Goal: Task Accomplishment & Management: Use online tool/utility

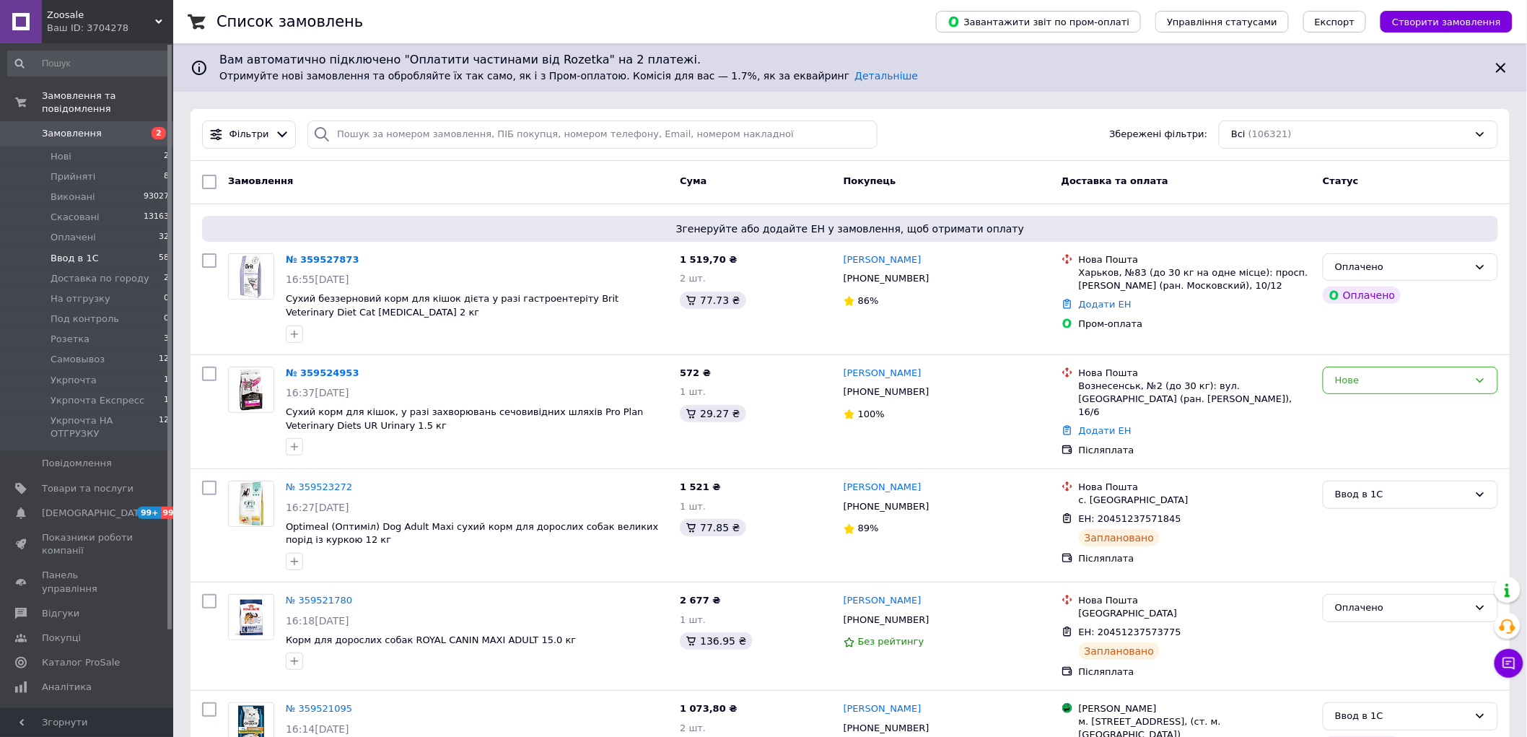
click at [87, 252] on span "Ввод в 1С" at bounding box center [75, 258] width 48 height 13
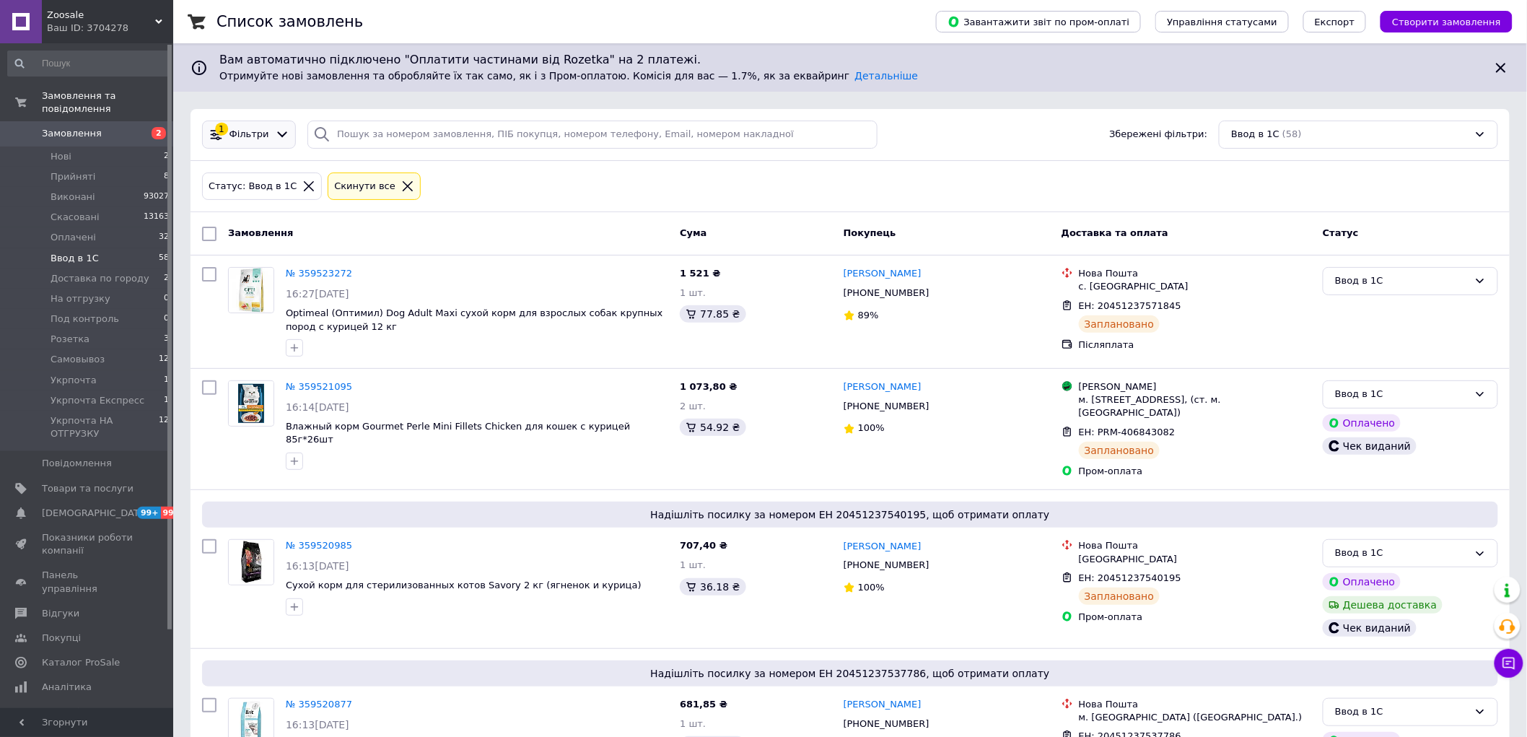
click at [277, 133] on icon at bounding box center [282, 135] width 10 height 6
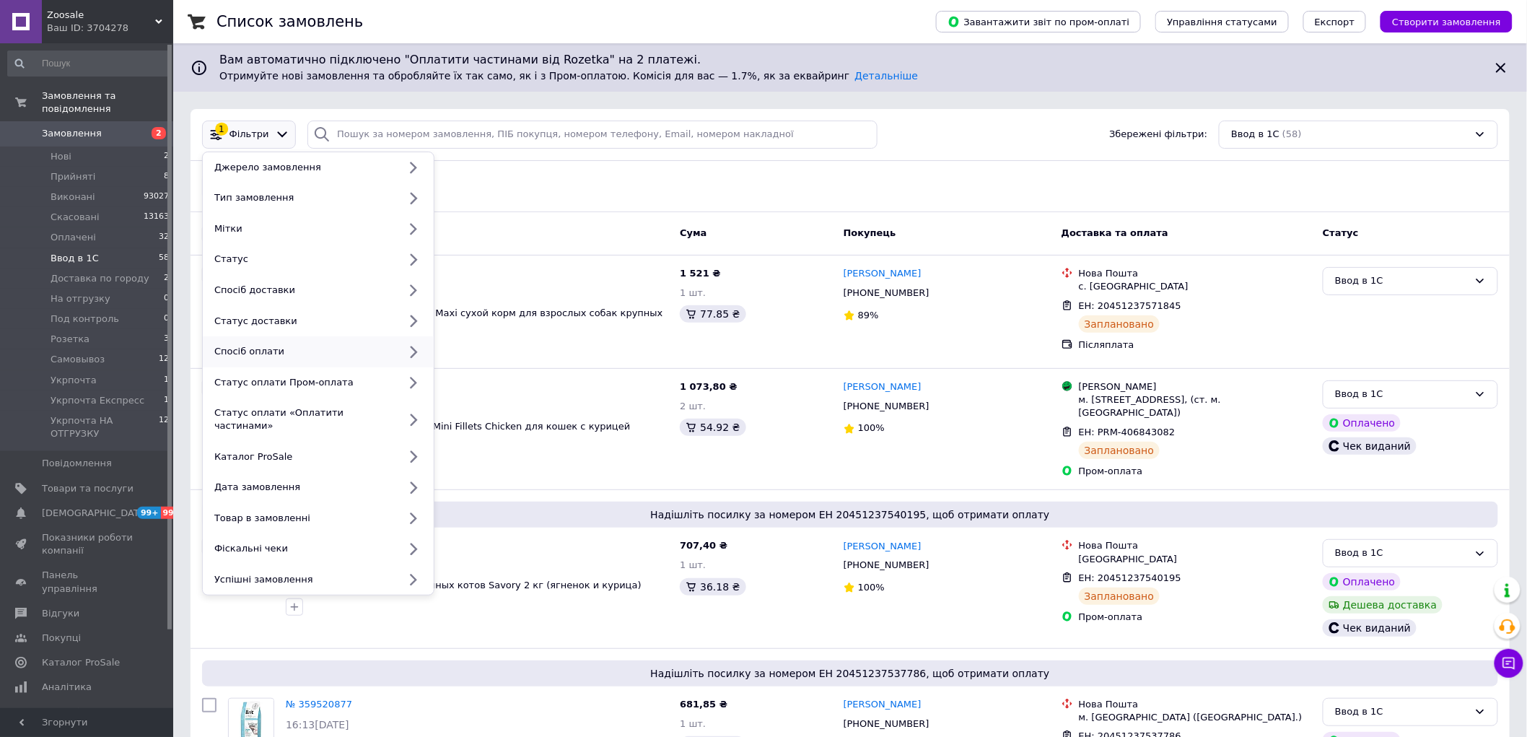
click at [265, 351] on div "Спосіб оплати" at bounding box center [304, 351] width 190 height 13
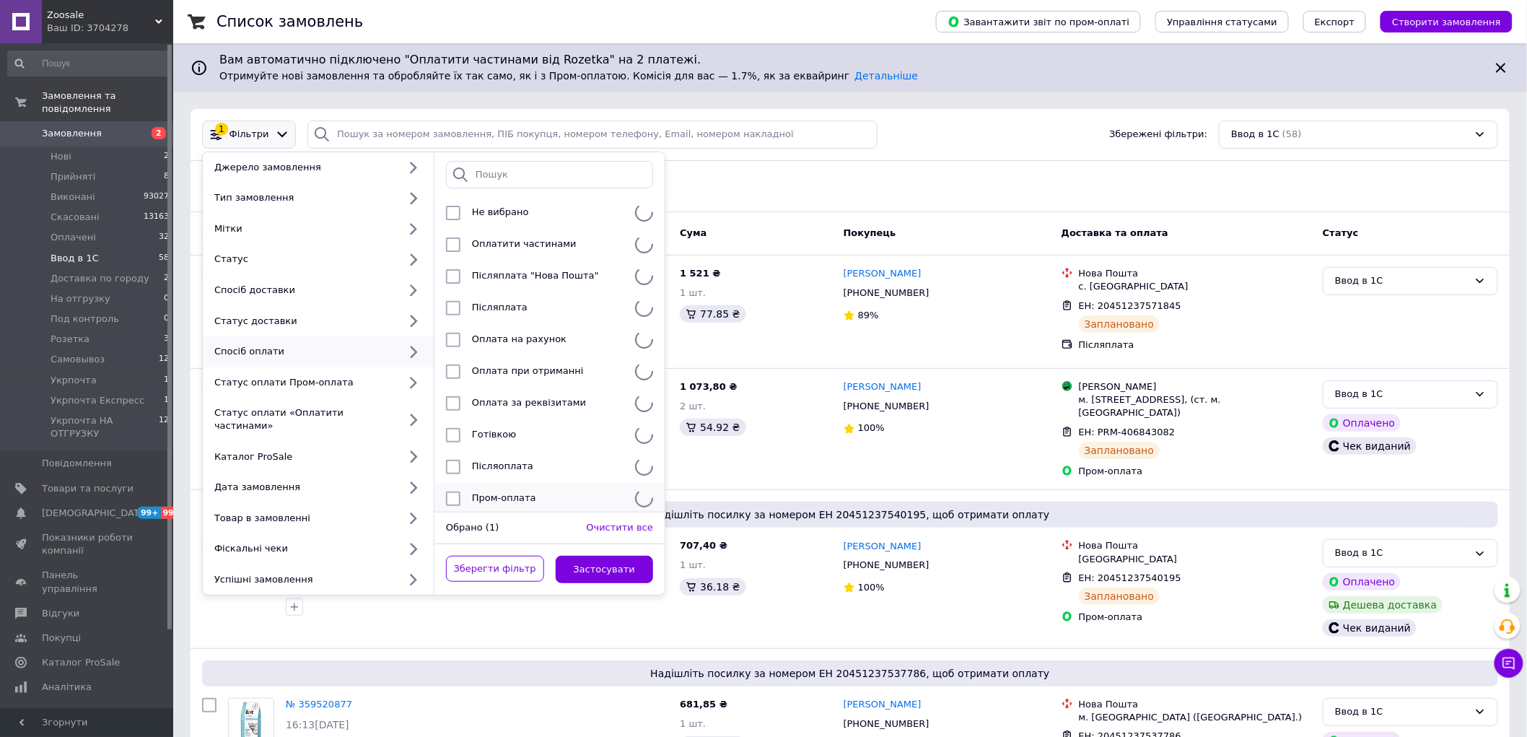
scroll to position [16, 0]
click at [453, 489] on input "checkbox" at bounding box center [453, 496] width 14 height 14
checkbox input "true"
click at [583, 556] on button "Застосувати" at bounding box center [605, 570] width 98 height 28
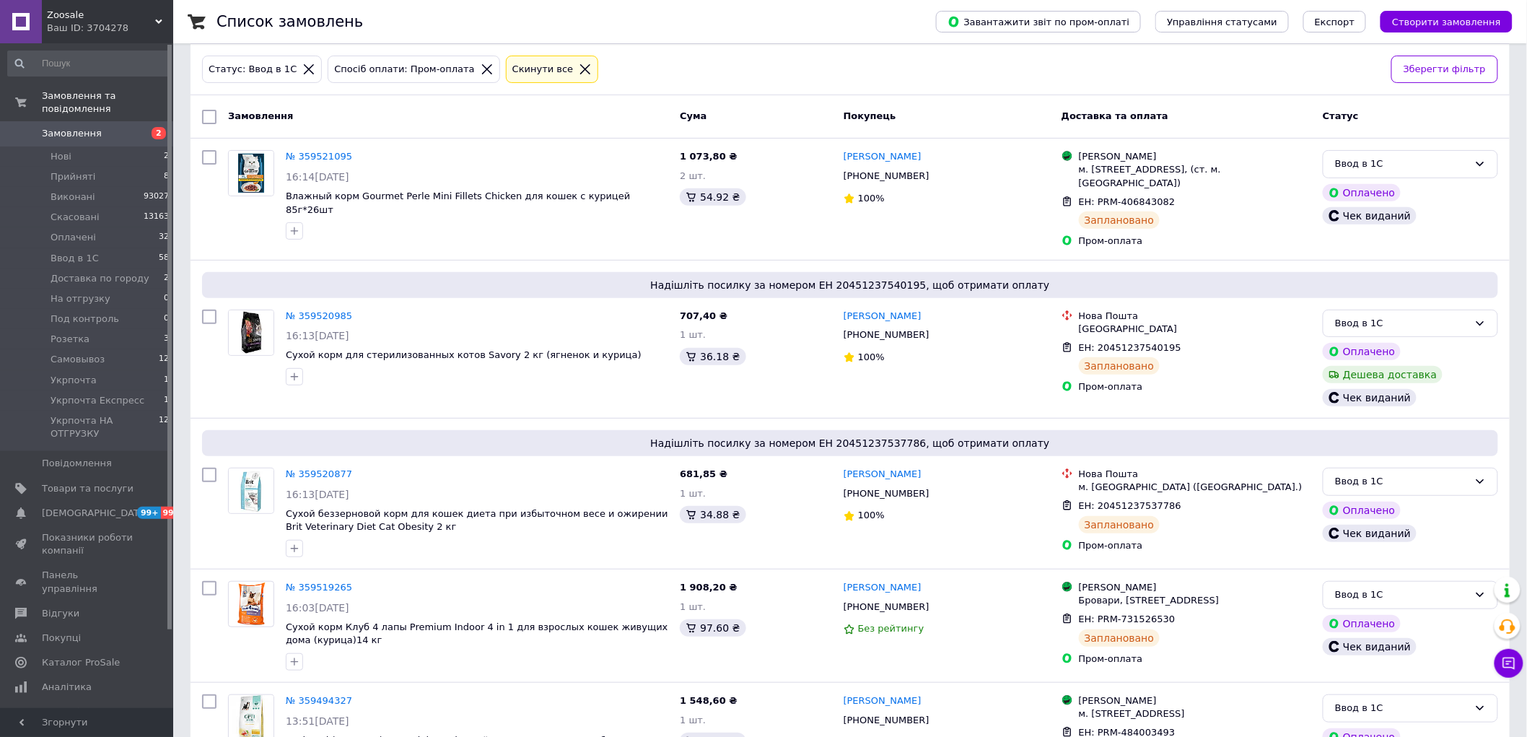
scroll to position [58, 0]
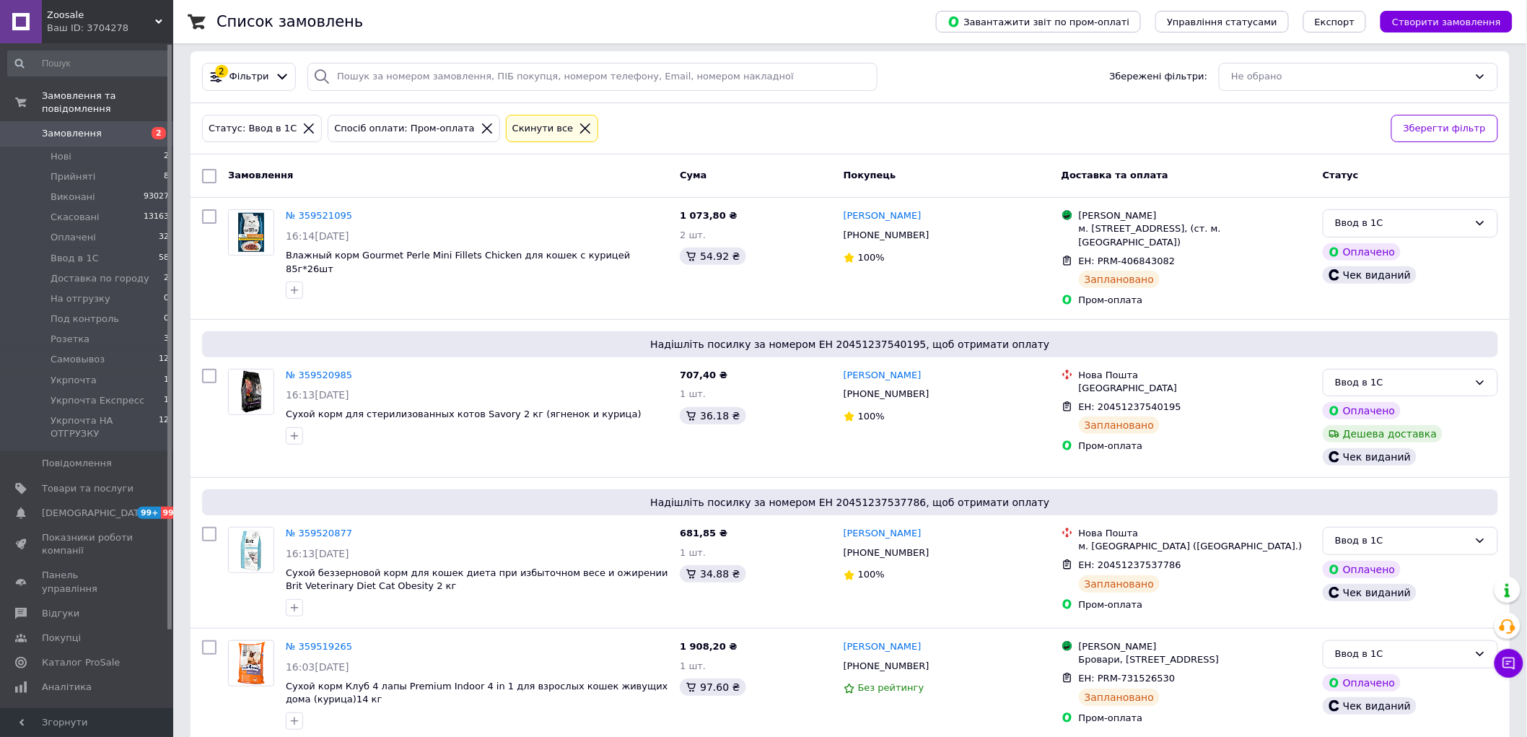
click at [580, 127] on icon at bounding box center [585, 128] width 10 height 10
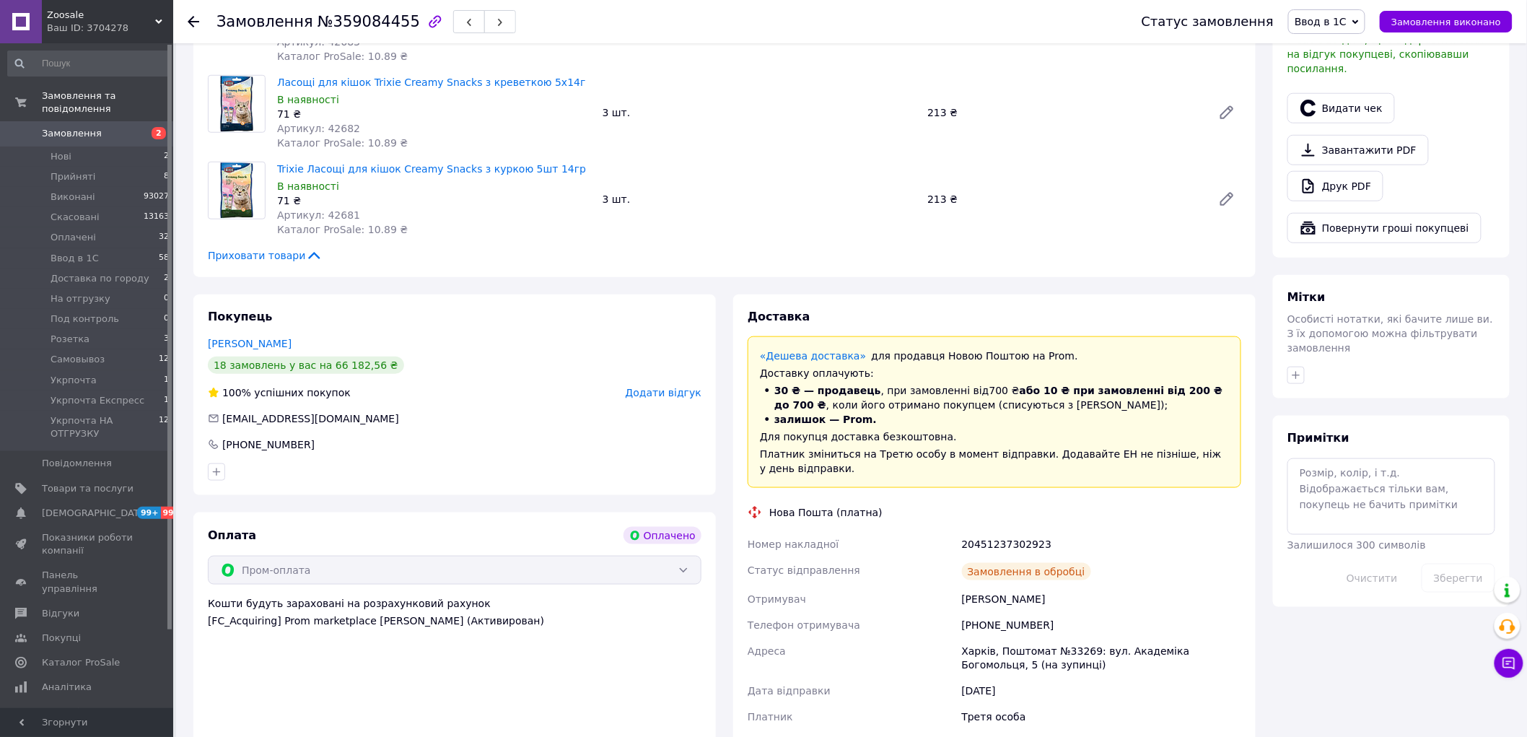
scroll to position [19, 0]
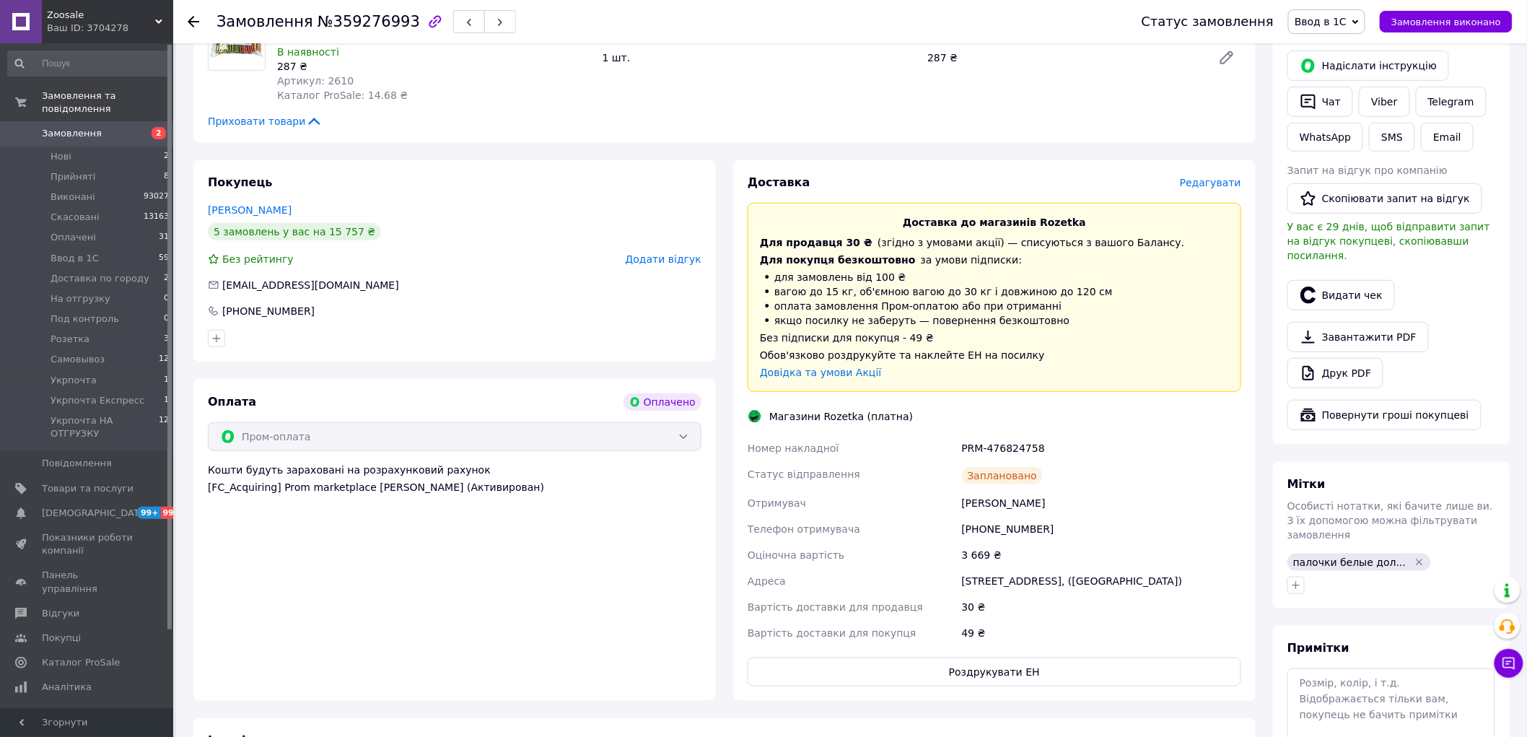
scroll to position [320, 0]
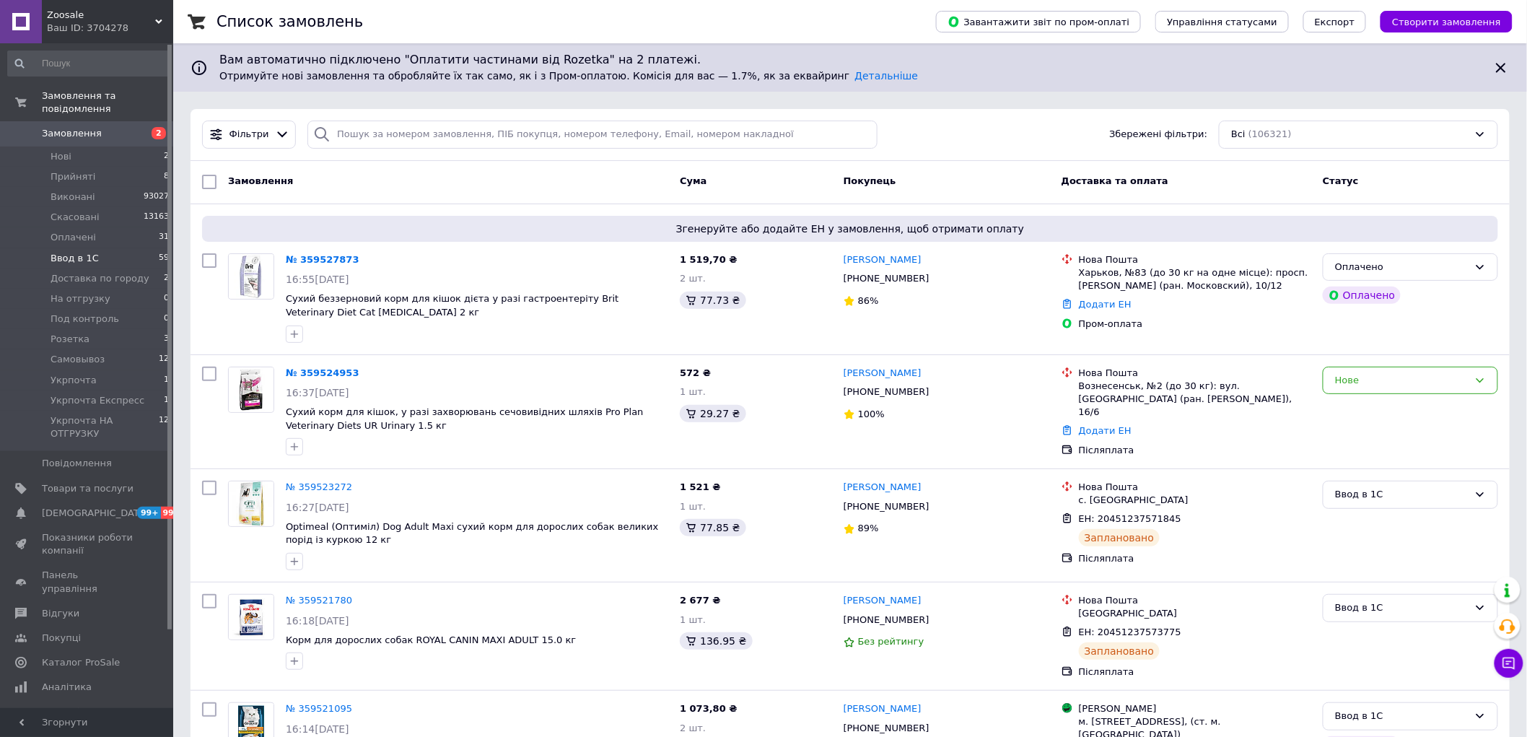
click at [81, 252] on span "Ввод в 1С" at bounding box center [75, 258] width 48 height 13
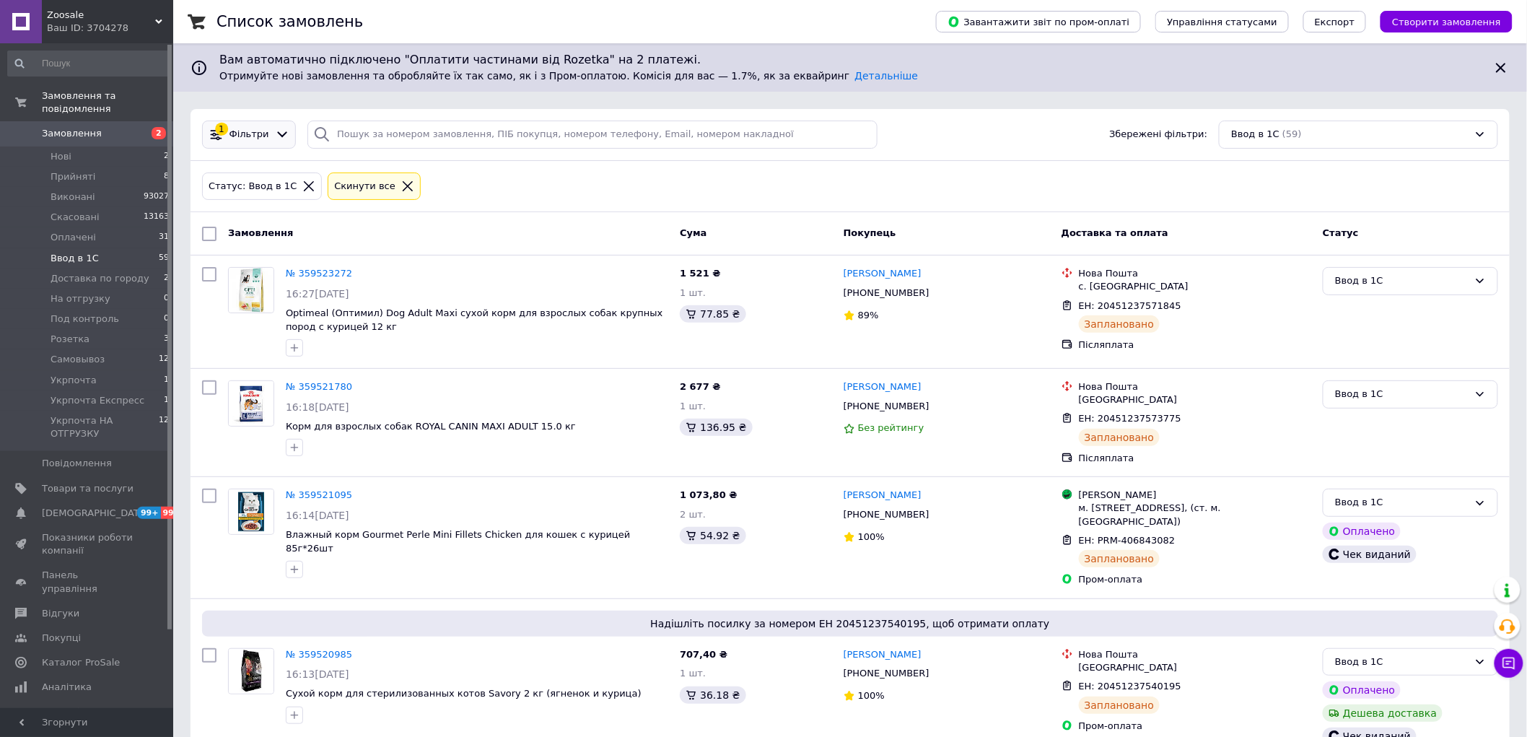
click at [276, 131] on icon at bounding box center [282, 134] width 15 height 15
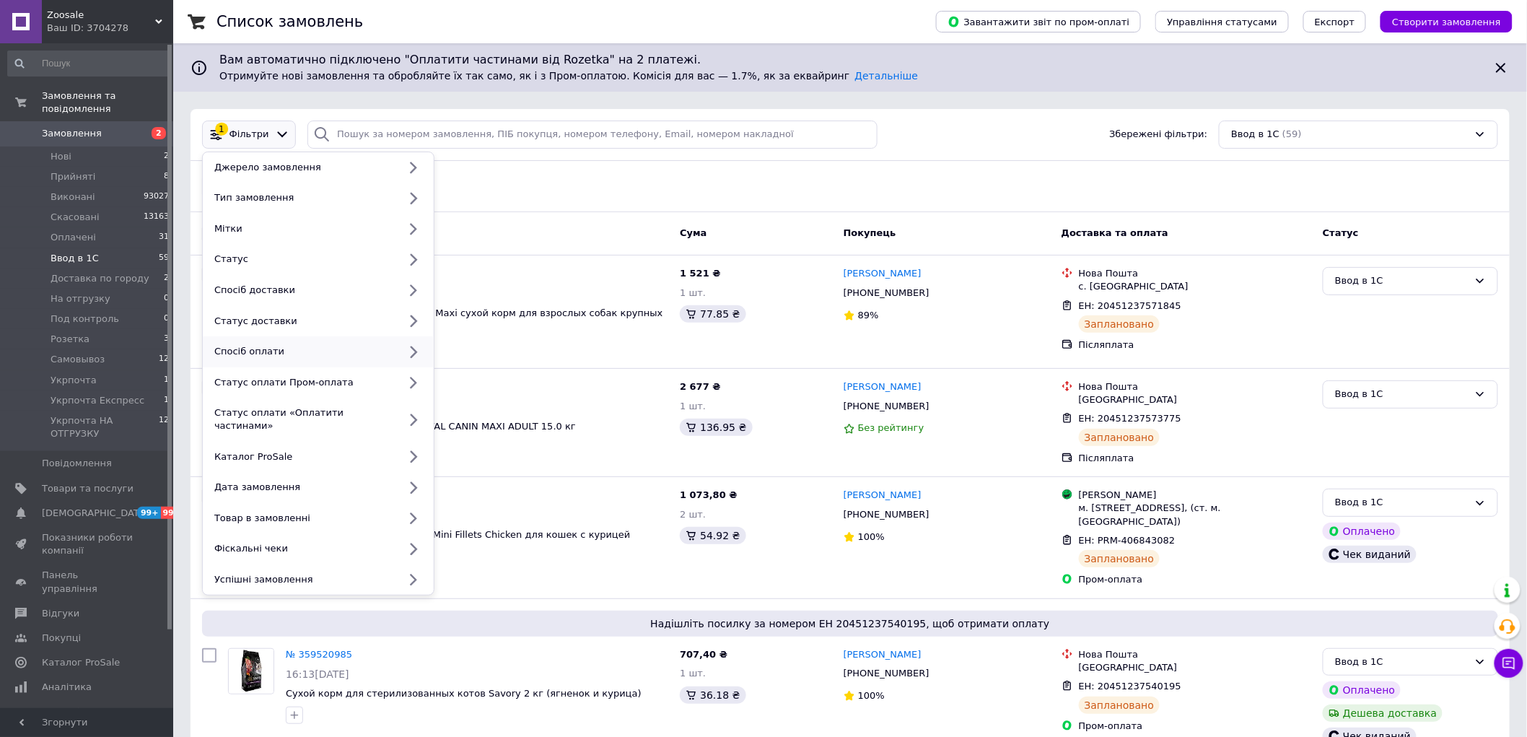
click at [256, 351] on div "Спосіб оплати" at bounding box center [304, 351] width 190 height 13
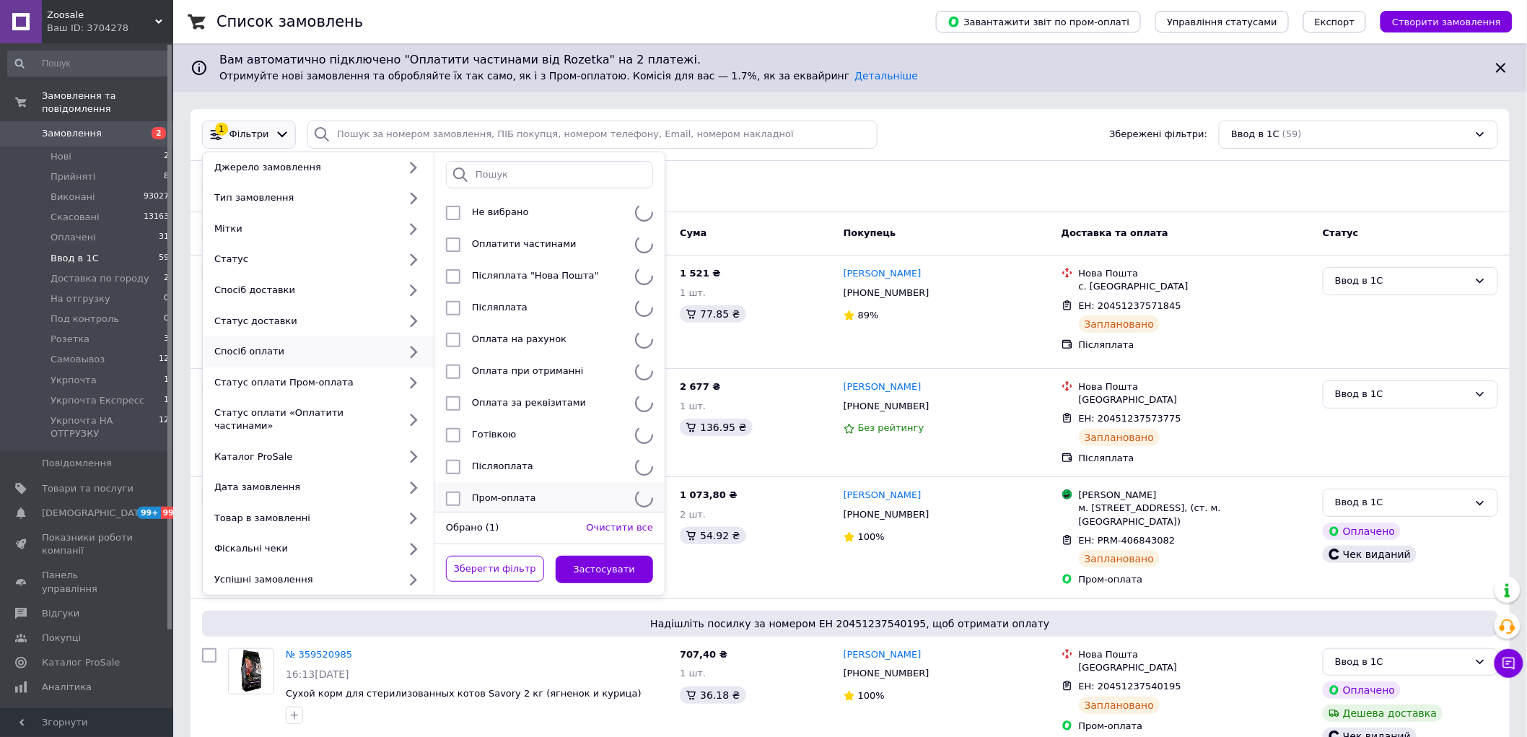
click at [458, 492] on input "checkbox" at bounding box center [453, 499] width 14 height 14
checkbox input "true"
click at [263, 542] on div "Фіскальні чеки" at bounding box center [304, 548] width 190 height 13
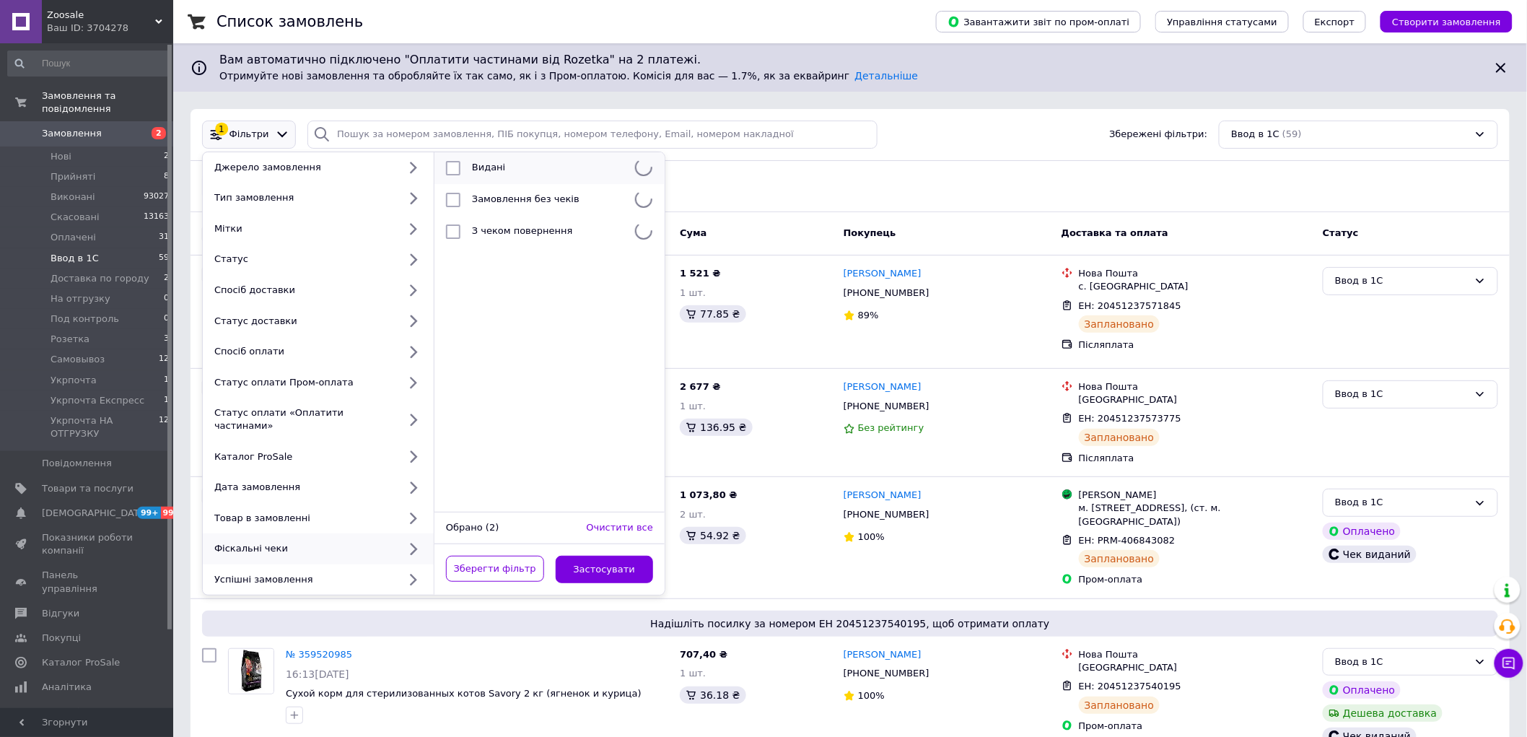
click at [455, 168] on input "checkbox" at bounding box center [453, 168] width 14 height 14
checkbox input "true"
click at [599, 556] on button "Застосувати" at bounding box center [605, 570] width 98 height 28
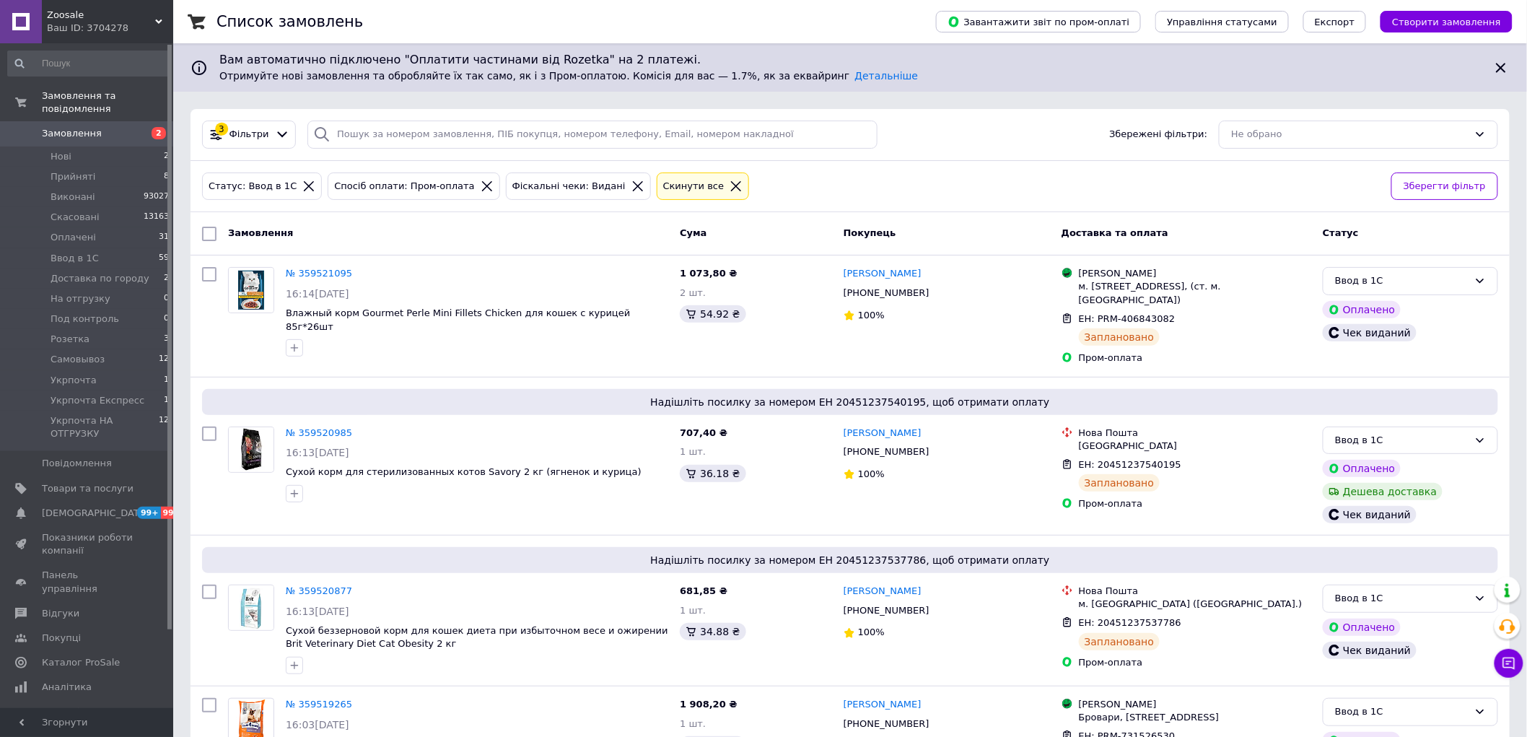
click at [730, 186] on icon at bounding box center [736, 186] width 13 height 13
